Goal: Task Accomplishment & Management: Manage account settings

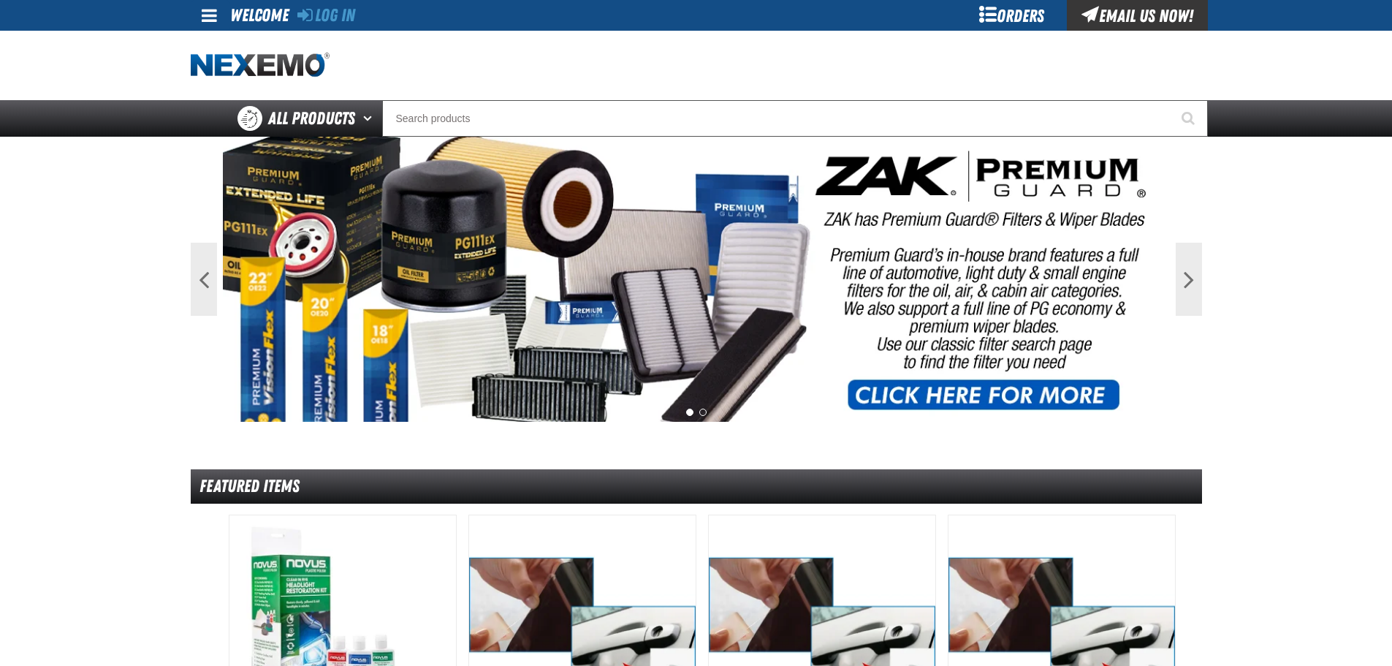
click at [210, 15] on span at bounding box center [209, 16] width 15 height 18
click at [224, 39] on link "Log In Log In" at bounding box center [216, 44] width 39 height 14
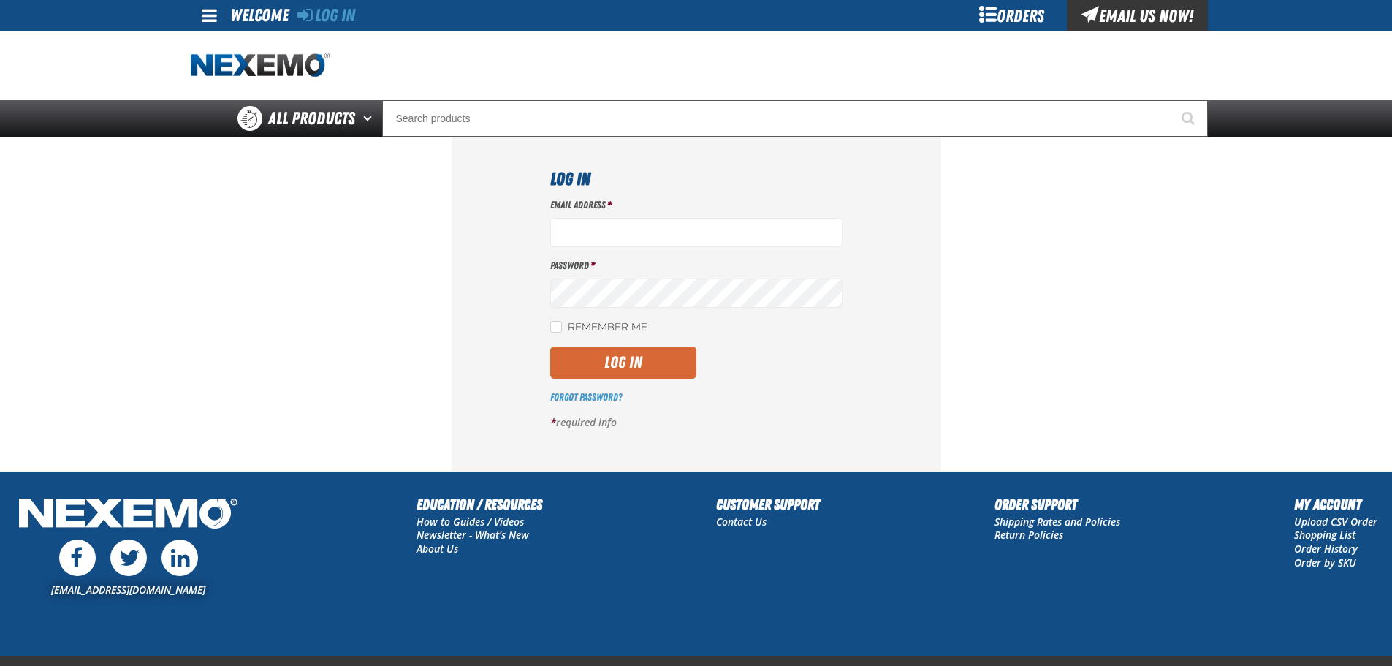
type input "[EMAIL_ADDRESS][DOMAIN_NAME]"
click at [622, 377] on button "Log In" at bounding box center [623, 362] width 146 height 32
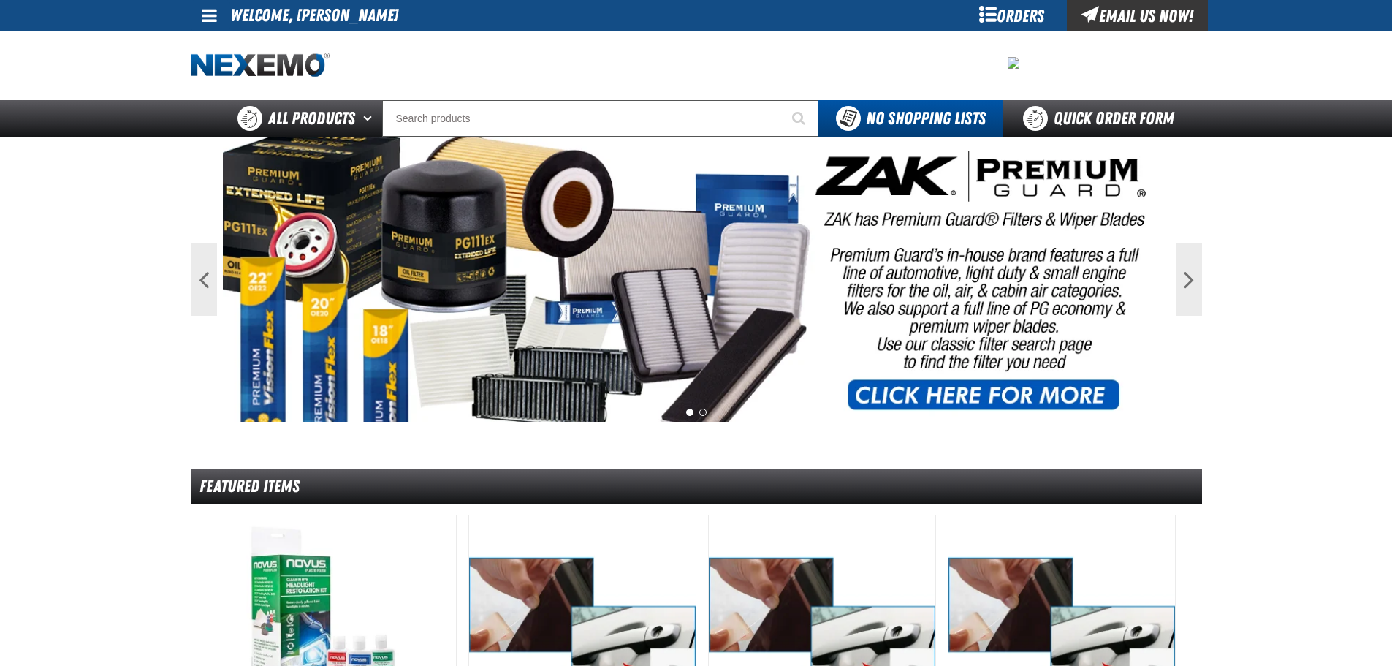
click at [211, 26] on link at bounding box center [210, 15] width 39 height 31
click at [219, 47] on link "My Account My Account" at bounding box center [229, 44] width 65 height 14
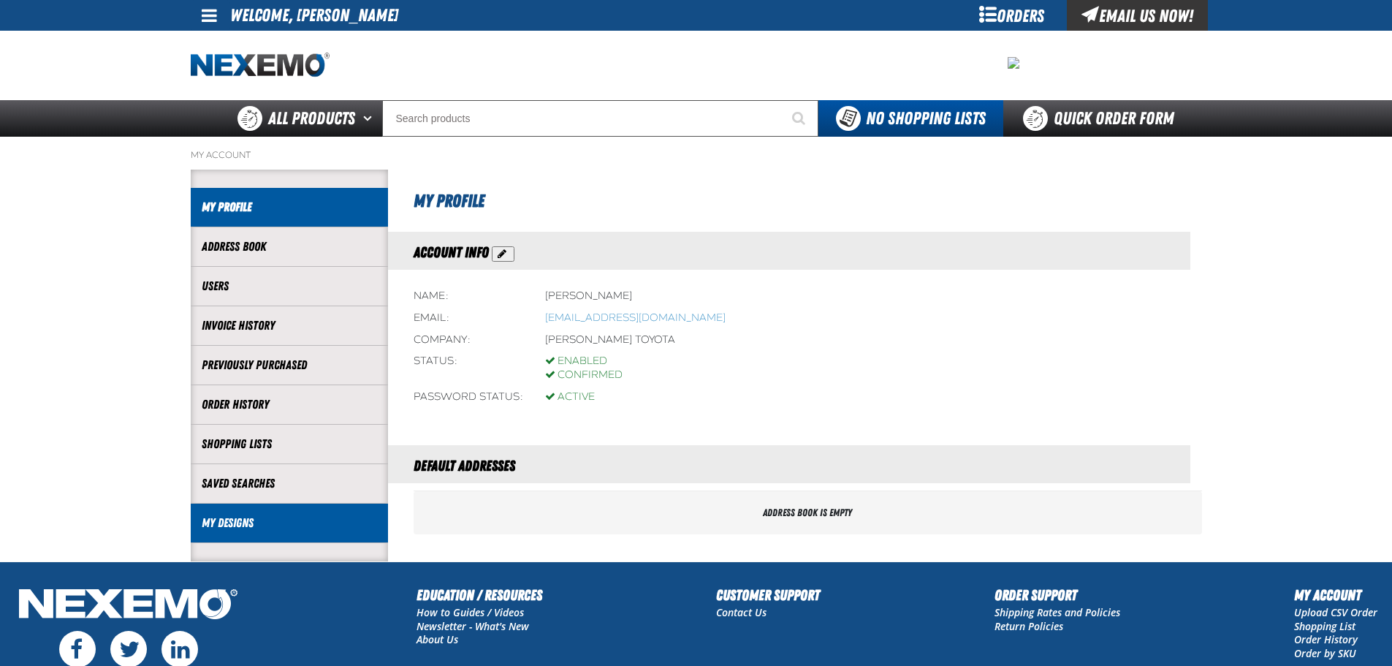
click at [228, 531] on link "My Designs" at bounding box center [289, 522] width 175 height 17
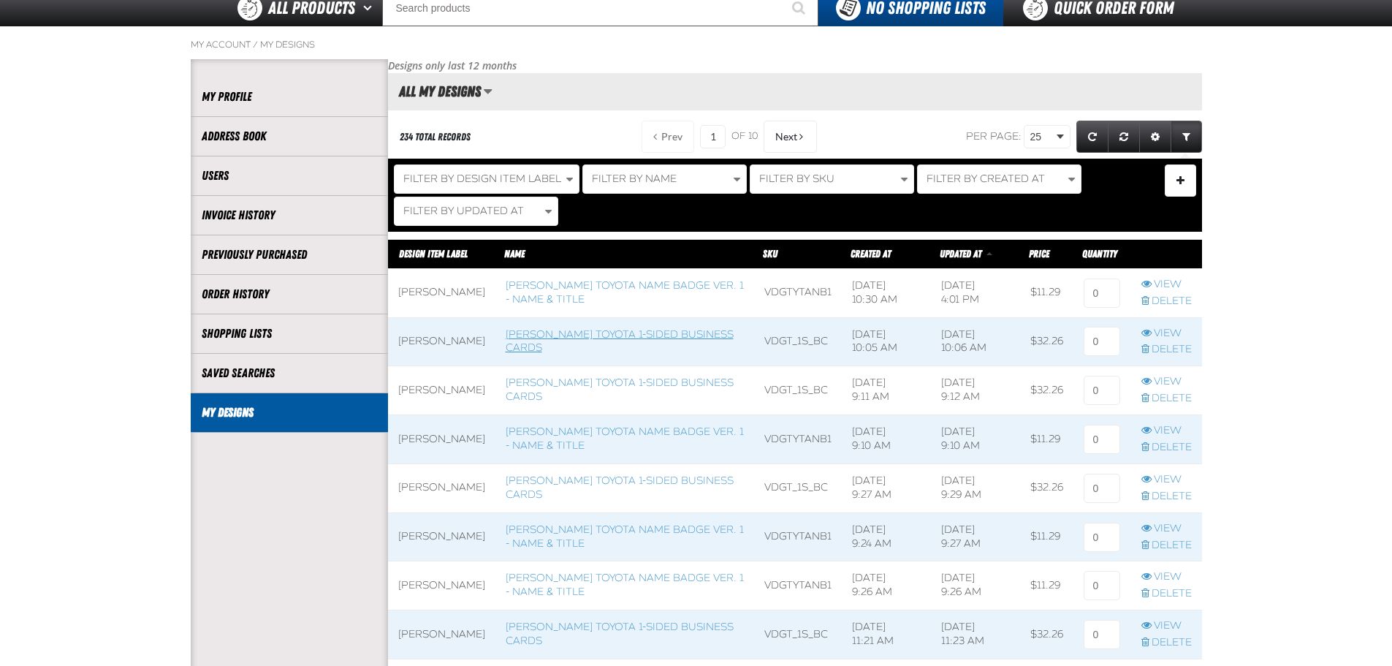
scroll to position [146, 0]
